Goal: Task Accomplishment & Management: Manage account settings

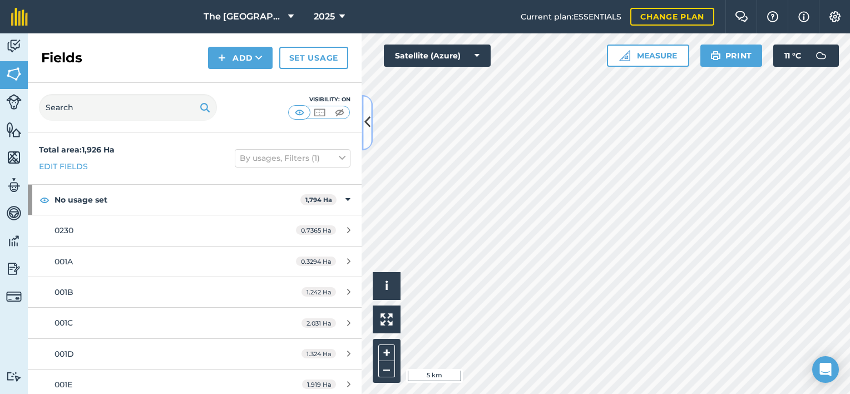
click at [366, 120] on icon at bounding box center [367, 122] width 6 height 19
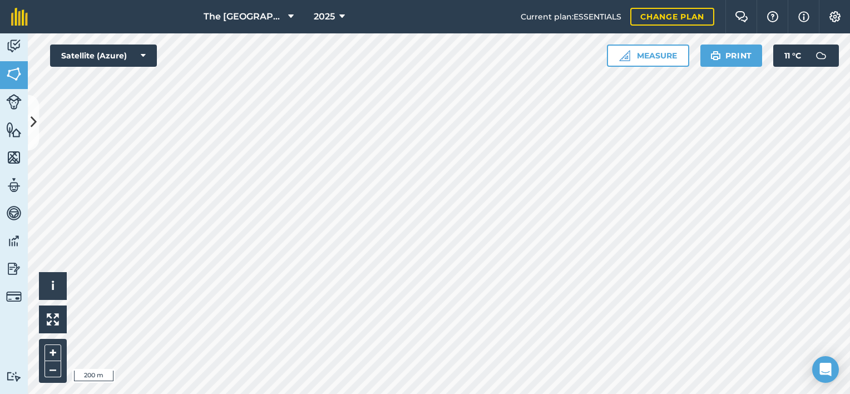
click at [473, 393] on html "The Falls Farm 2025 Current plan : ESSENTIALS Change plan Farm Chat Help Info S…" at bounding box center [425, 197] width 850 height 394
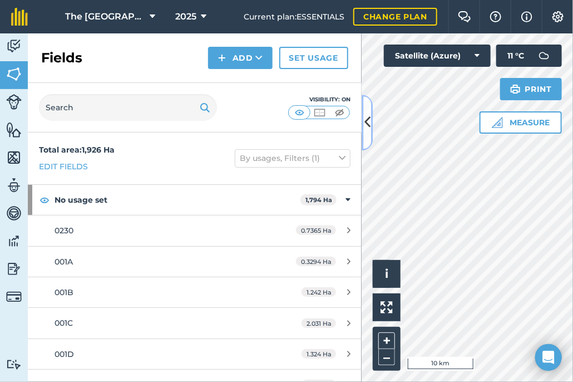
click at [365, 118] on icon at bounding box center [367, 122] width 6 height 19
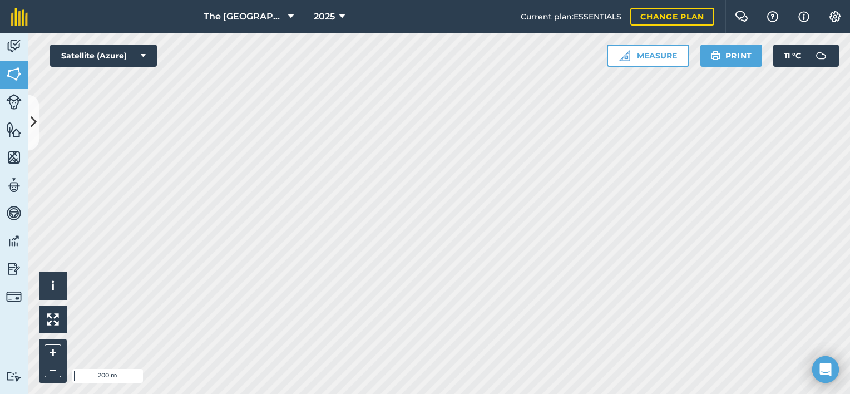
click at [573, 381] on html "The Falls Farm 2025 Current plan : ESSENTIALS Change plan Farm Chat Help Info S…" at bounding box center [425, 197] width 850 height 394
click at [566, 381] on html "The Falls Farm 2025 Current plan : ESSENTIALS Change plan Farm Chat Help Info S…" at bounding box center [425, 197] width 850 height 394
